Goal: Task Accomplishment & Management: Manage account settings

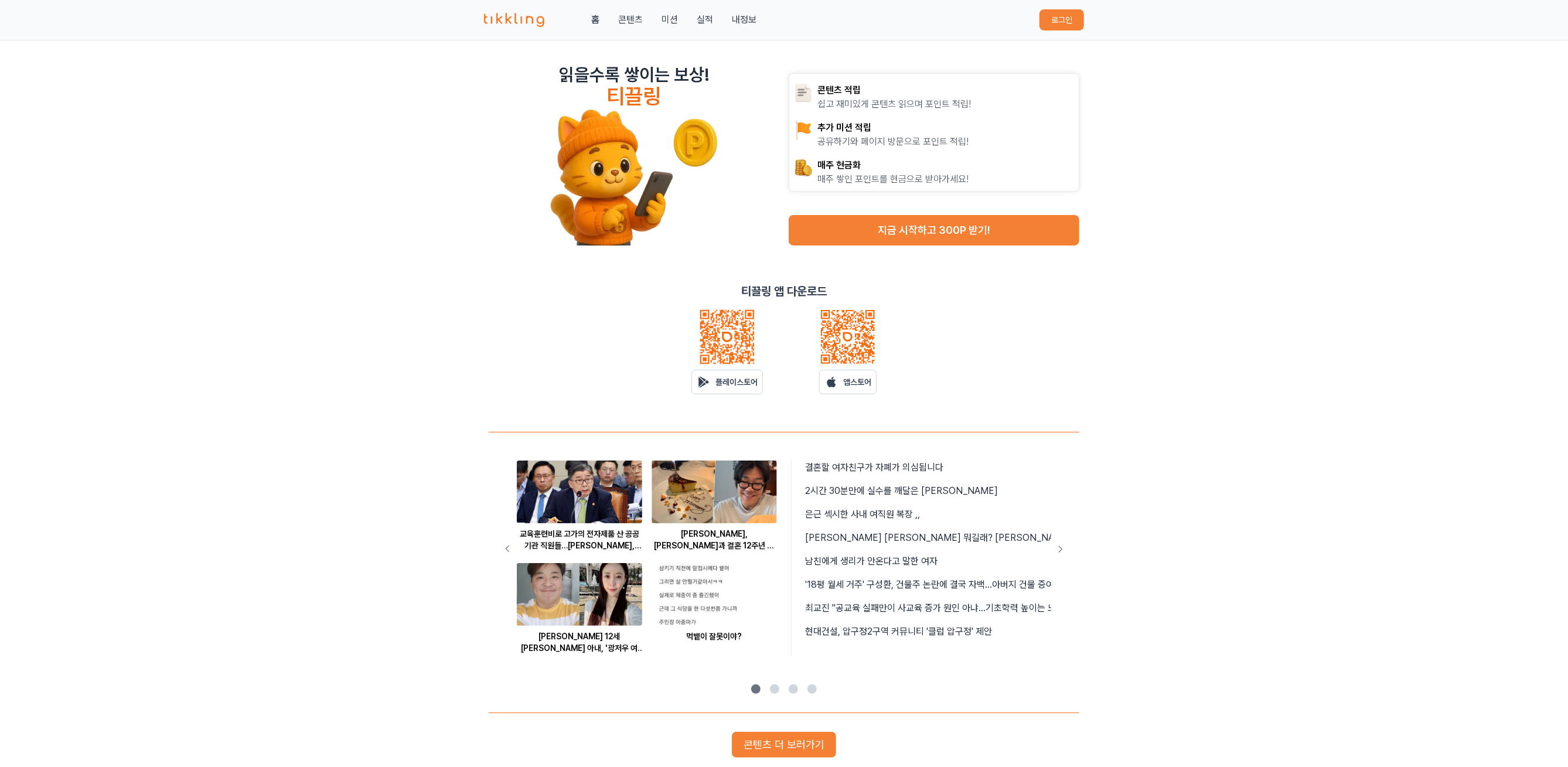
click at [1058, 19] on button "로그인" at bounding box center [1061, 20] width 44 height 21
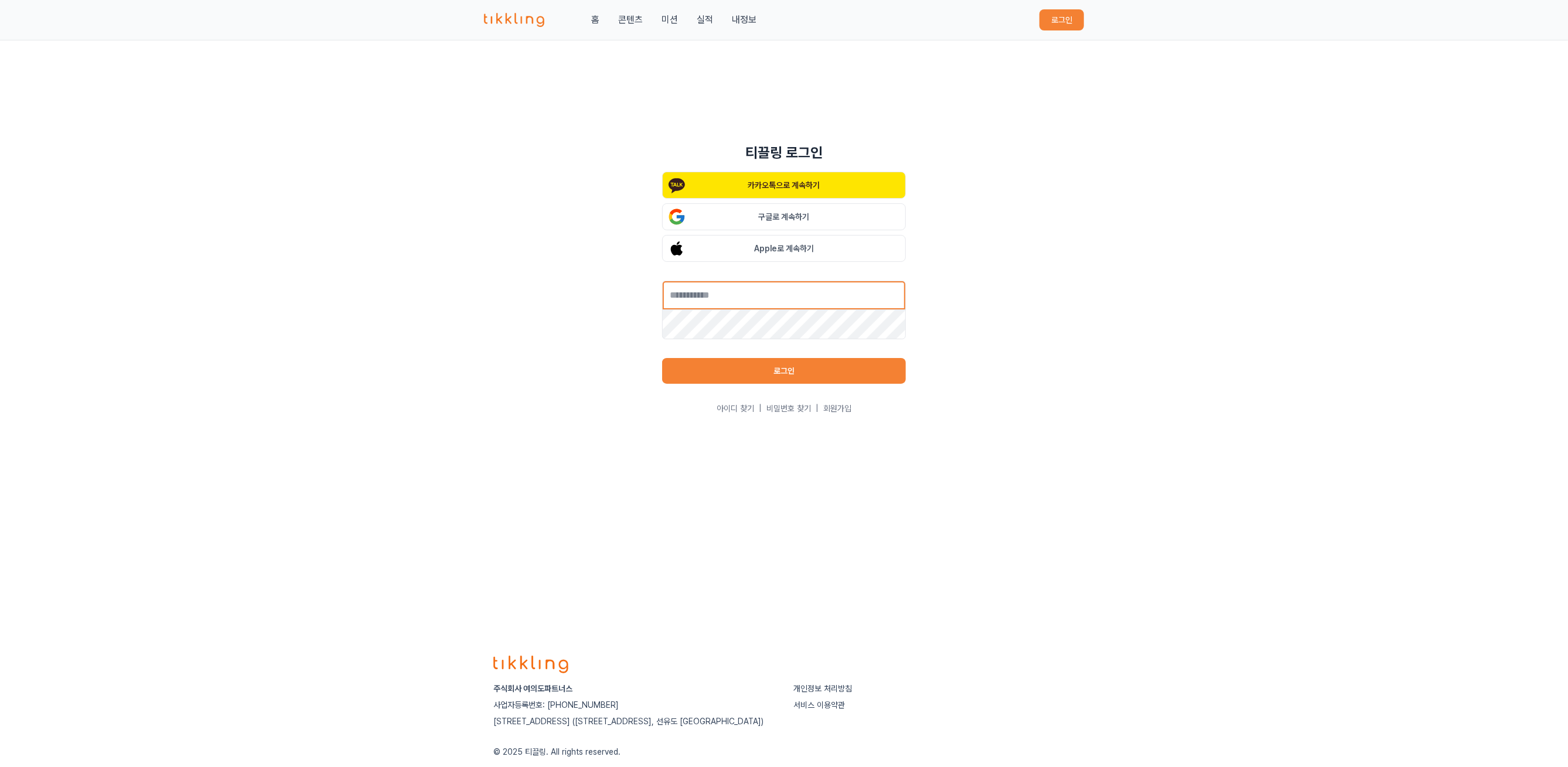
click at [880, 296] on input "text" at bounding box center [784, 295] width 244 height 29
type input "**********"
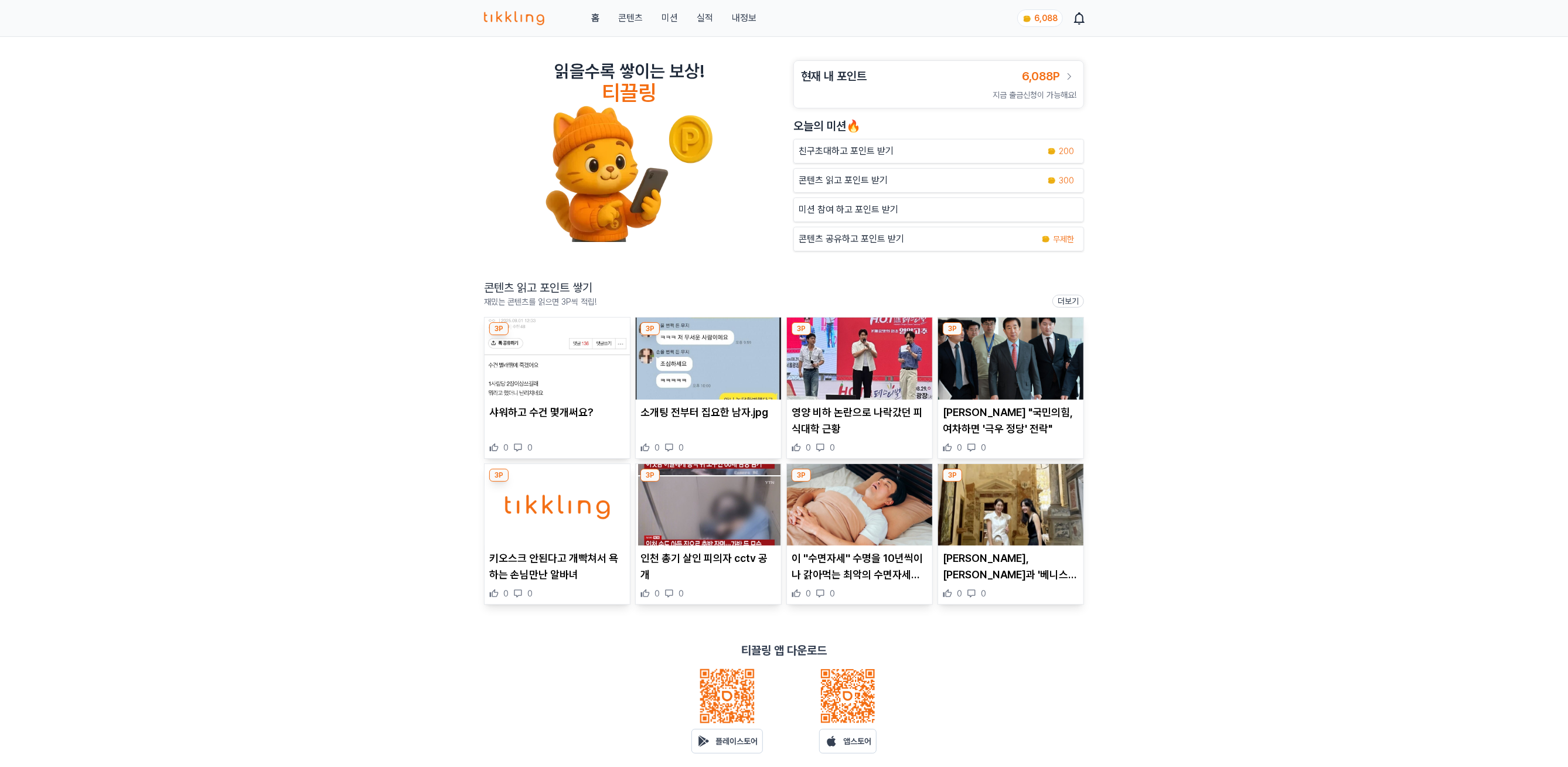
click at [549, 372] on img at bounding box center [557, 359] width 146 height 82
click at [710, 354] on img at bounding box center [708, 359] width 146 height 82
click at [878, 384] on img at bounding box center [859, 359] width 146 height 82
click at [1004, 374] on img at bounding box center [1010, 359] width 146 height 82
click at [590, 528] on img at bounding box center [557, 505] width 146 height 82
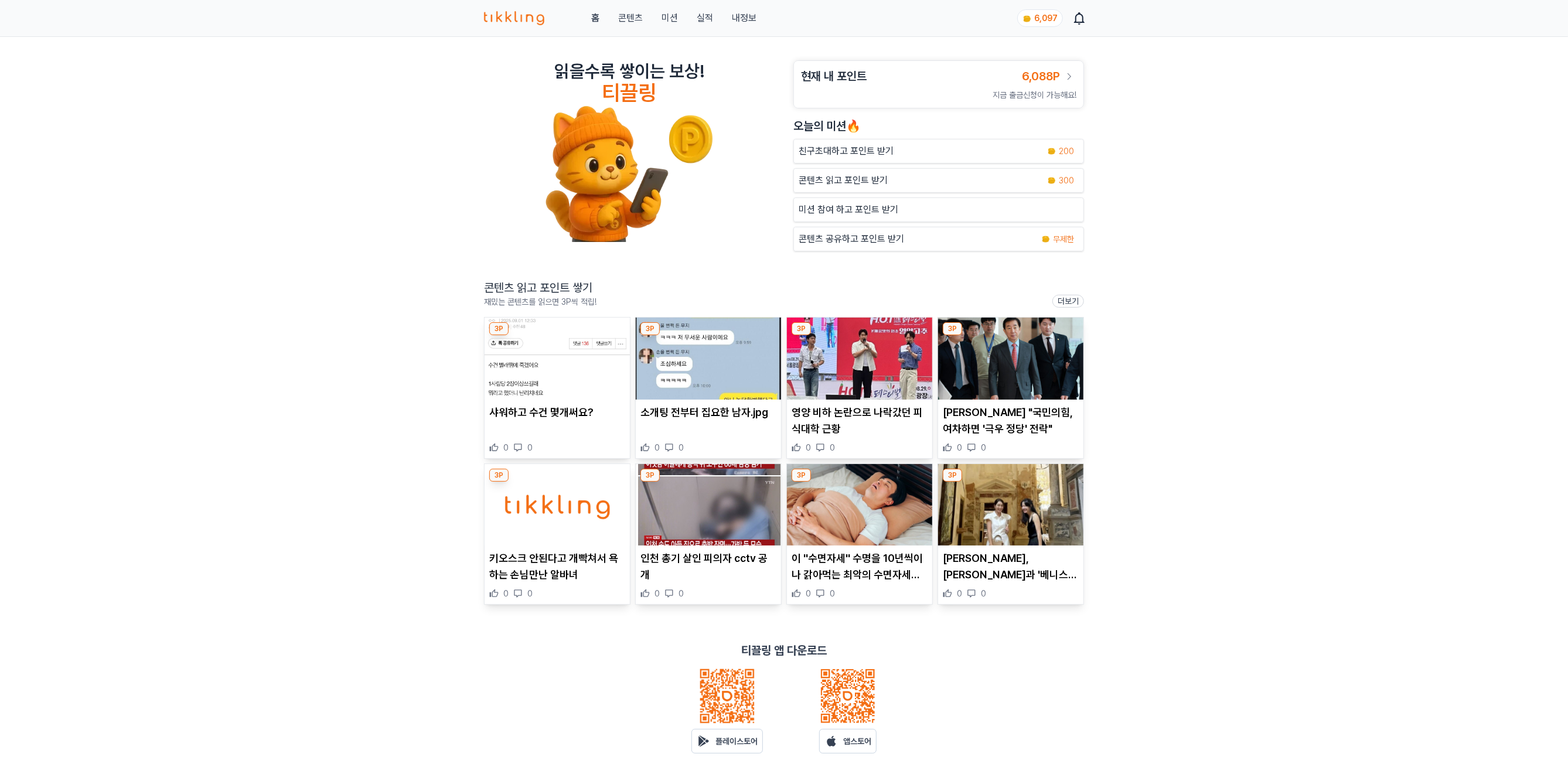
click at [711, 511] on img at bounding box center [708, 505] width 146 height 82
click at [880, 501] on img at bounding box center [859, 505] width 146 height 82
click at [1031, 493] on img at bounding box center [1010, 505] width 146 height 82
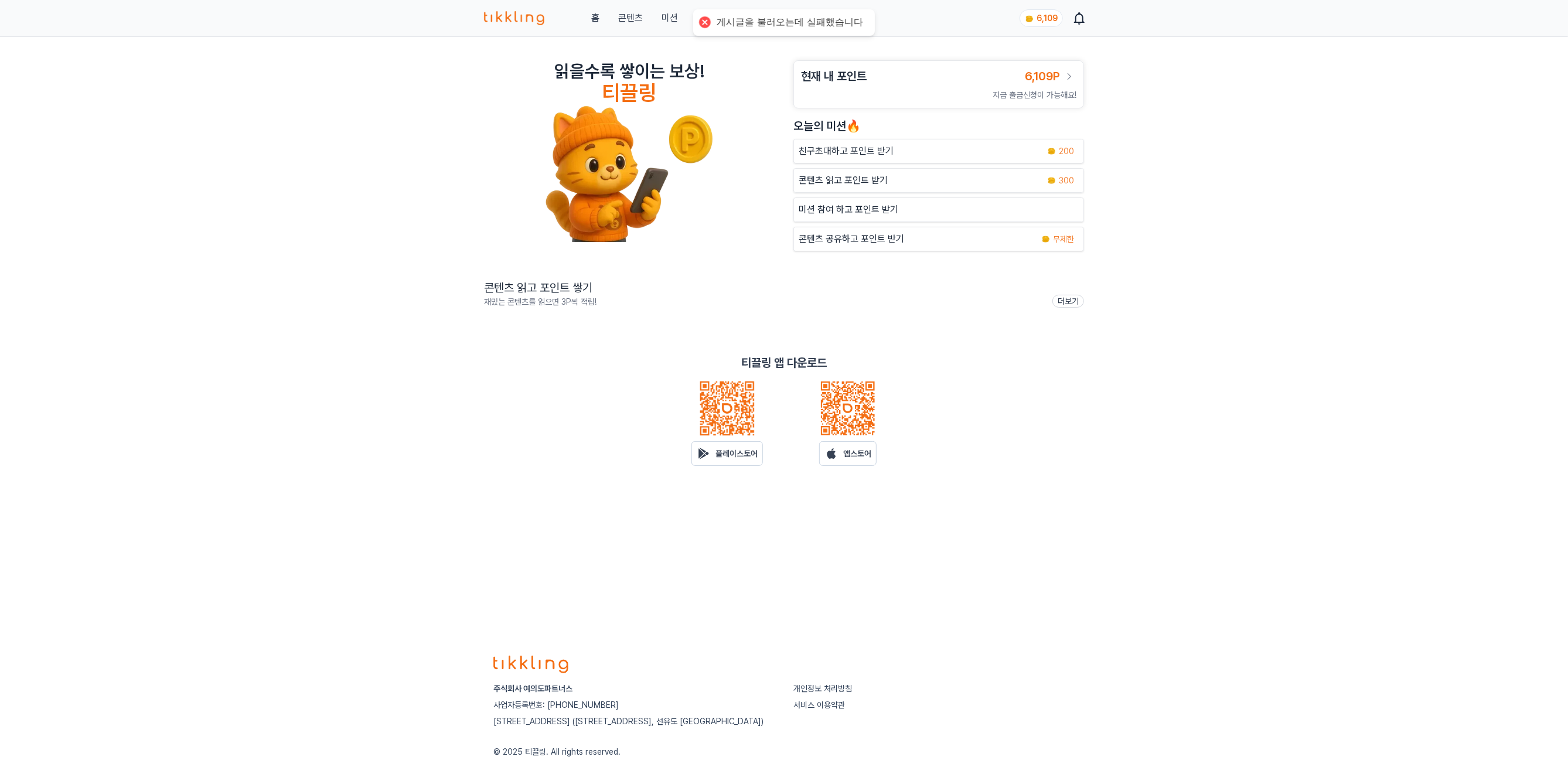
click at [870, 177] on p "콘텐츠 읽고 포인트 받기" at bounding box center [843, 180] width 89 height 14
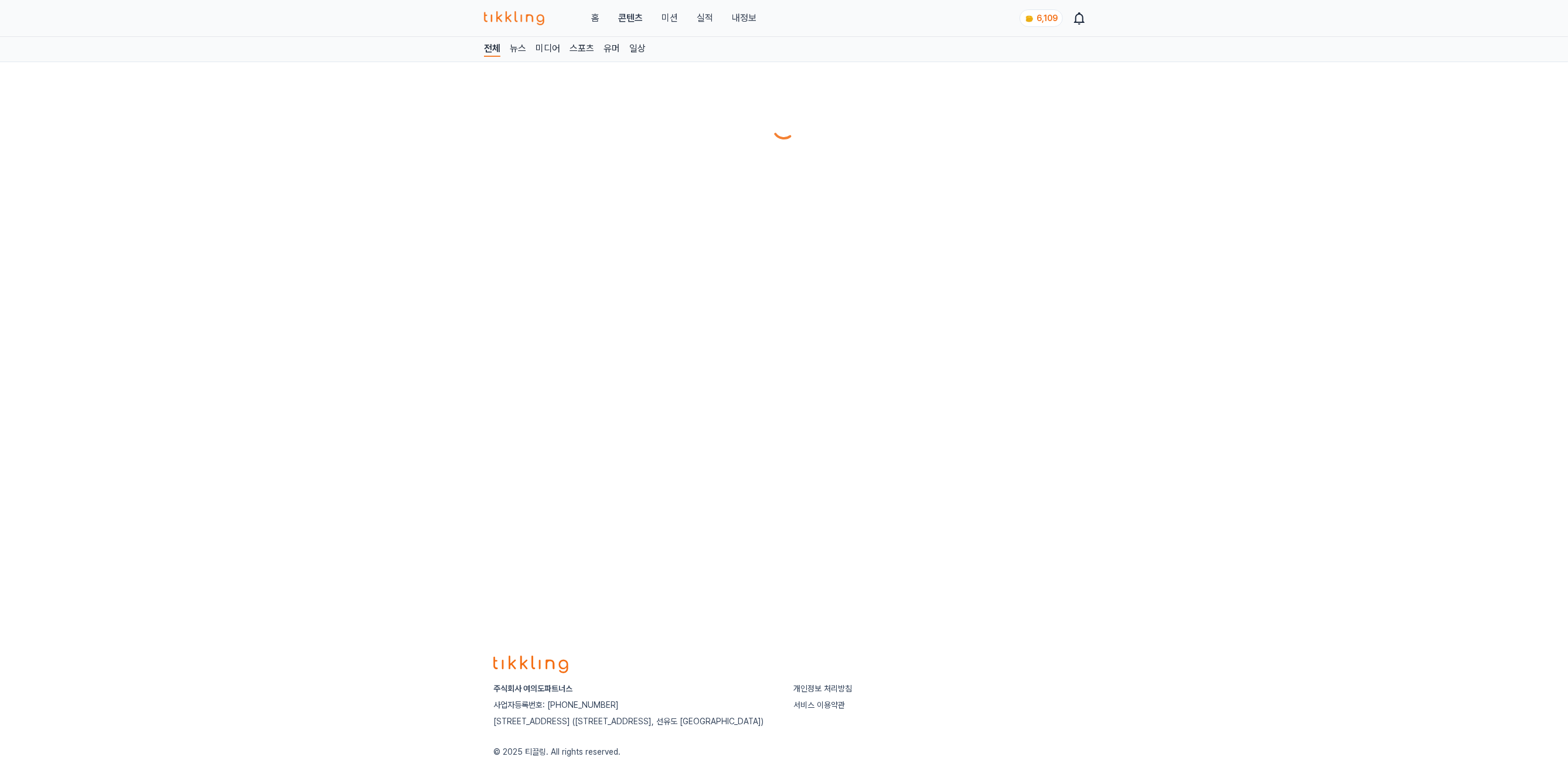
click at [740, 19] on link "내정보" at bounding box center [743, 18] width 25 height 14
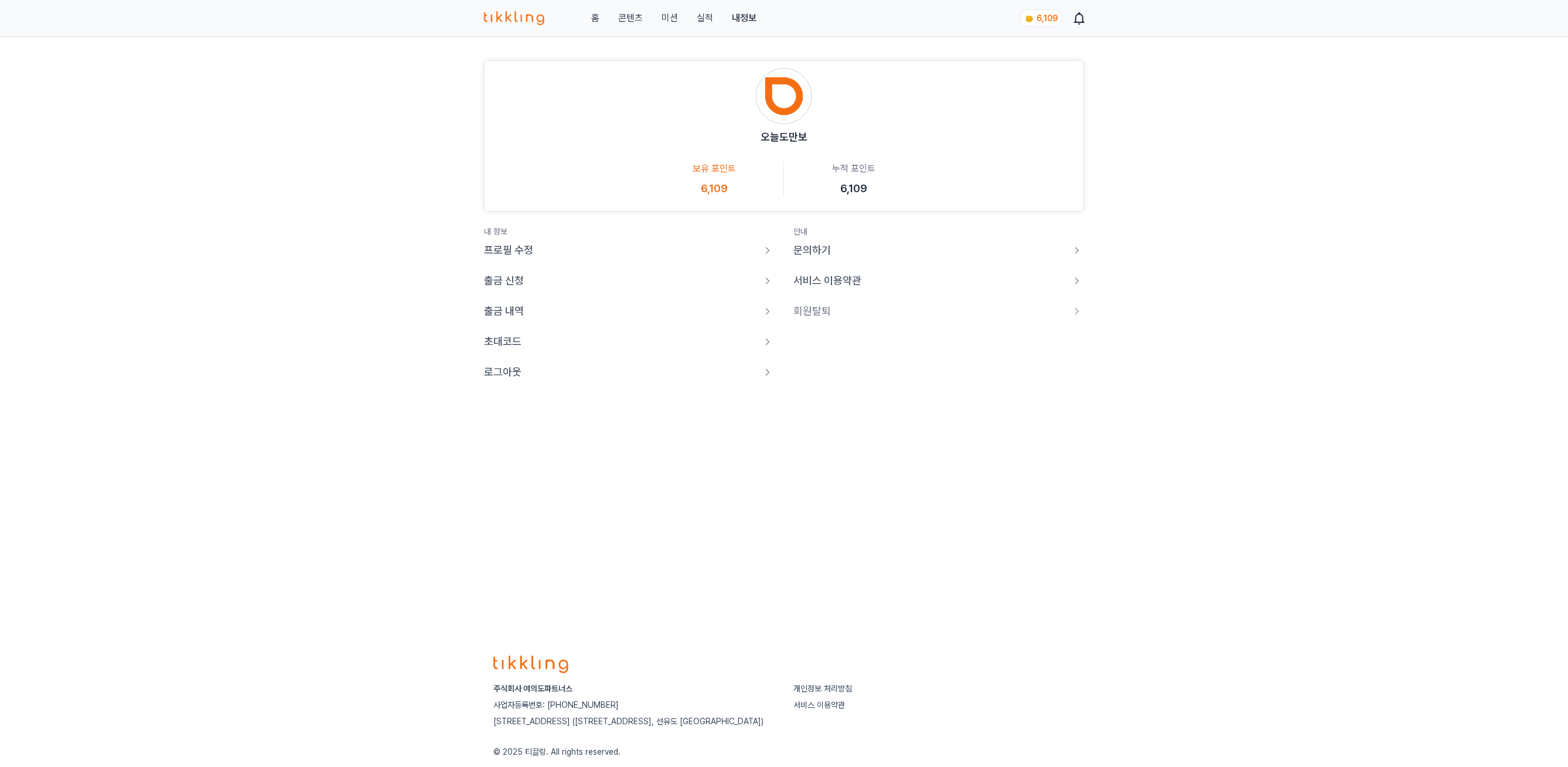
click at [504, 371] on p "로그아웃" at bounding box center [502, 372] width 38 height 16
